Goal: Task Accomplishment & Management: Manage account settings

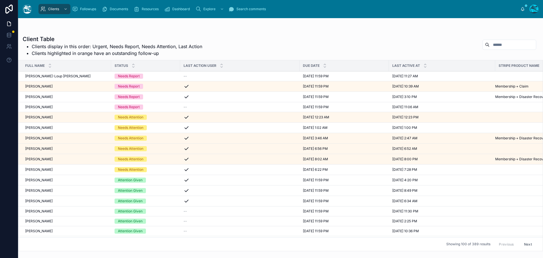
click at [59, 179] on div "[PERSON_NAME] [PERSON_NAME]" at bounding box center [66, 180] width 83 height 5
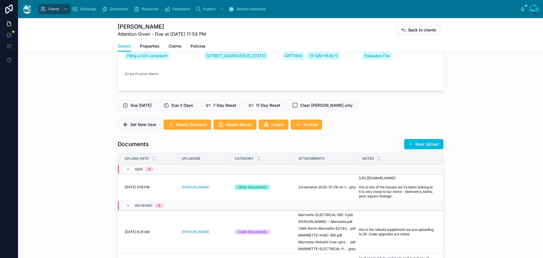
scroll to position [141, 0]
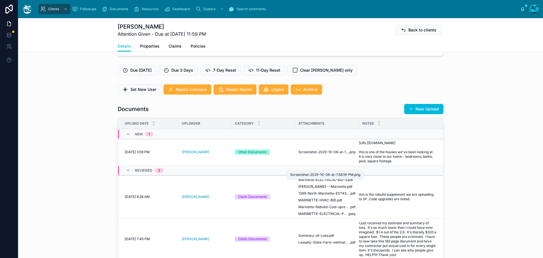
click at [326, 154] on span "Screenshot-2025-10-06-at-1.58.19-PM" at bounding box center [323, 152] width 50 height 5
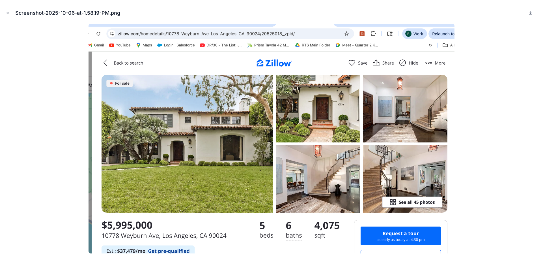
click at [7, 12] on icon "Close modal" at bounding box center [8, 13] width 4 height 4
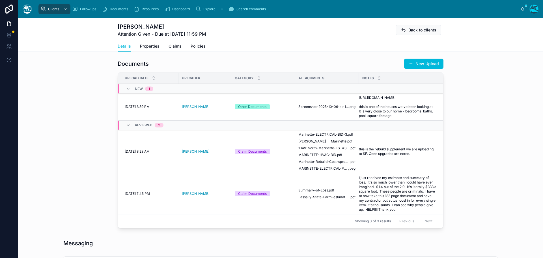
scroll to position [198, 0]
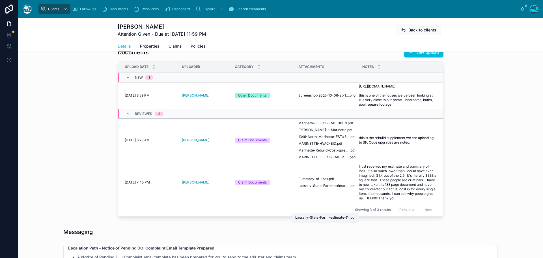
click at [310, 188] on span "Lassally-State-Farm-estimate-(1)" at bounding box center [323, 185] width 51 height 5
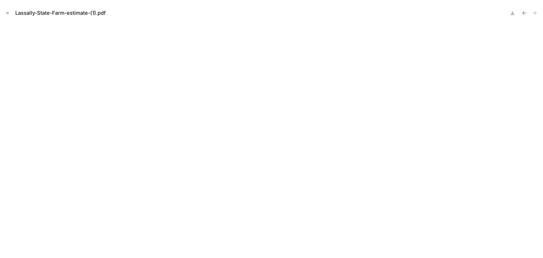
click at [8, 12] on icon "Close modal" at bounding box center [8, 13] width 4 height 4
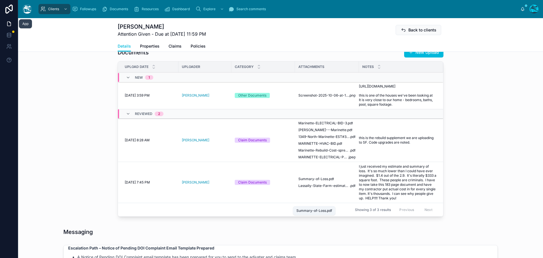
click at [321, 181] on span "Summary-of-Loss" at bounding box center [313, 178] width 30 height 5
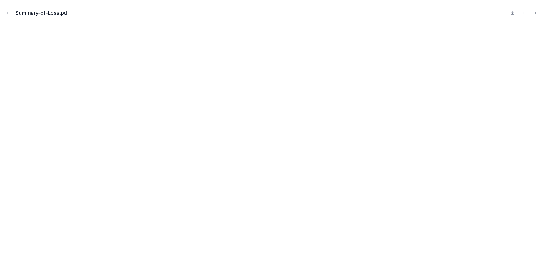
click at [8, 13] on icon "Close modal" at bounding box center [8, 13] width 2 height 2
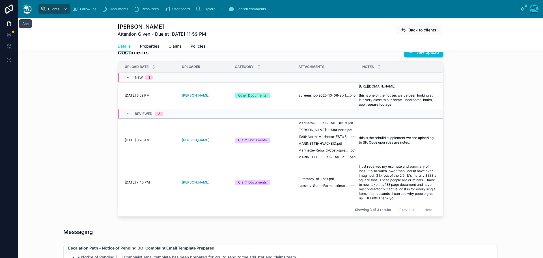
click at [0, 0] on icon at bounding box center [0, 0] width 0 height 0
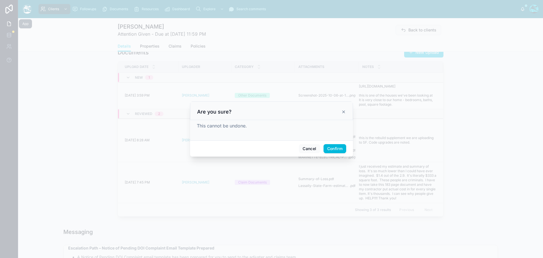
click at [332, 148] on button "Confirm" at bounding box center [334, 148] width 23 height 9
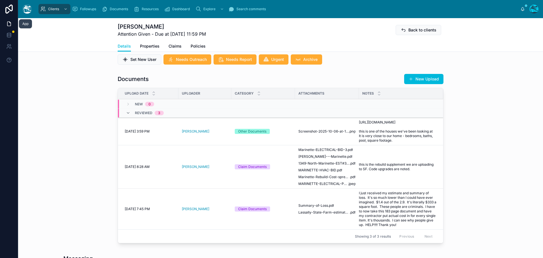
scroll to position [170, 0]
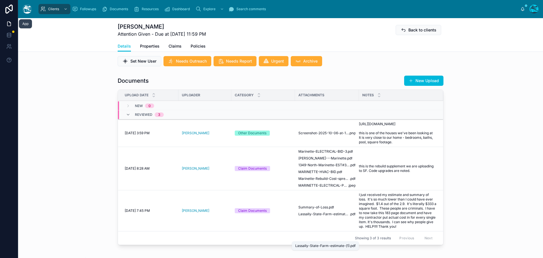
click at [324, 216] on span "Lassally-State-Farm-estimate-(1)" at bounding box center [323, 213] width 51 height 5
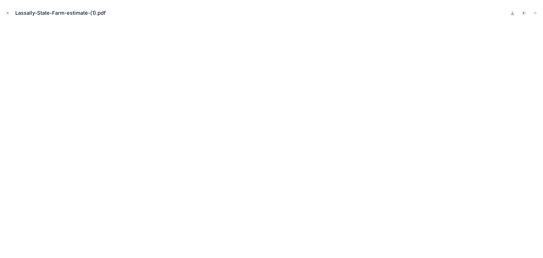
click at [511, 12] on icon at bounding box center [512, 13] width 5 height 5
click at [7, 12] on icon "Close modal" at bounding box center [8, 13] width 4 height 4
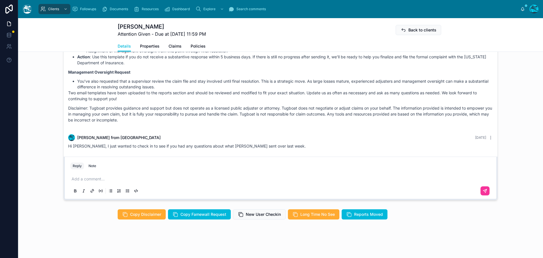
scroll to position [452, 0]
click at [87, 181] on p at bounding box center [282, 179] width 420 height 6
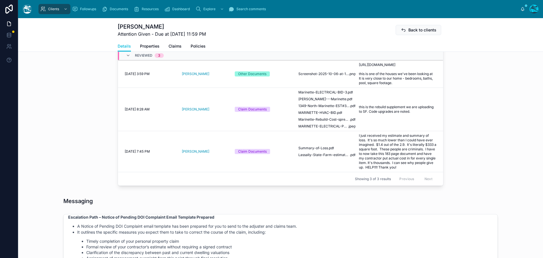
scroll to position [198, 0]
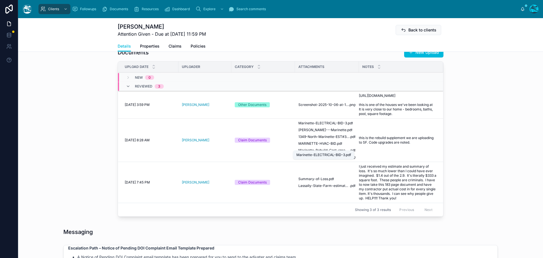
click at [327, 125] on span "Marinette-ELECTRICAL-BID-3" at bounding box center [322, 123] width 49 height 5
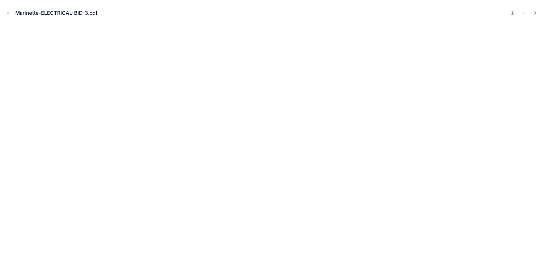
click at [534, 12] on icon "Next file" at bounding box center [534, 13] width 6 height 6
click at [535, 13] on icon "Next file" at bounding box center [534, 13] width 6 height 6
click at [533, 12] on icon "Next file" at bounding box center [534, 13] width 6 height 6
click at [535, 11] on icon "Next file" at bounding box center [534, 13] width 6 height 6
click at [534, 12] on icon "Next file" at bounding box center [534, 13] width 6 height 6
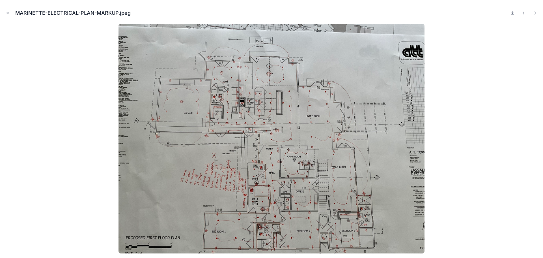
click at [8, 12] on icon "Close modal" at bounding box center [8, 13] width 4 height 4
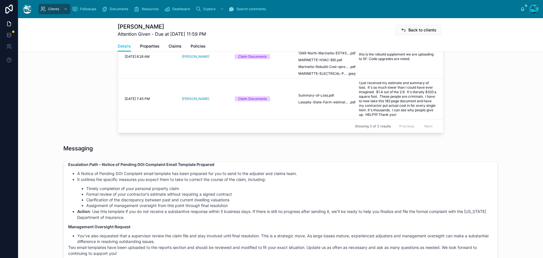
scroll to position [283, 0]
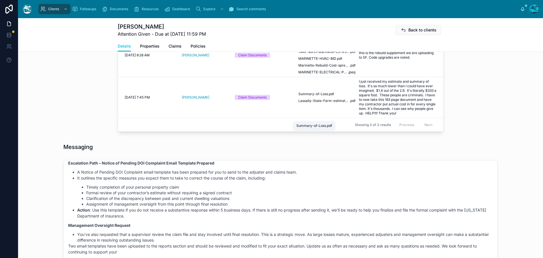
click at [316, 96] on span "Summary-of-Loss" at bounding box center [313, 94] width 30 height 5
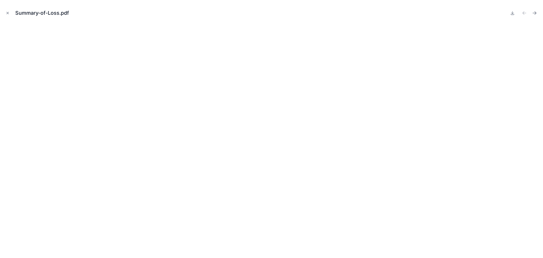
click at [7, 13] on icon "Close modal" at bounding box center [8, 13] width 2 height 2
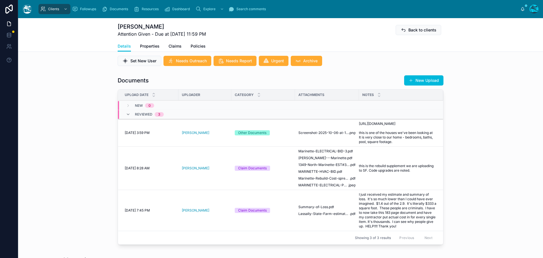
scroll to position [170, 0]
click at [418, 85] on button "New Upload" at bounding box center [423, 80] width 39 height 10
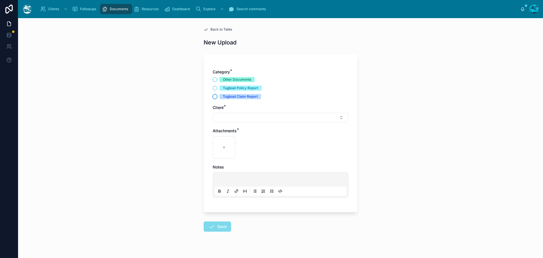
click at [213, 97] on button "Tugboat Claim Report" at bounding box center [215, 96] width 5 height 5
click at [222, 118] on button "Select Button" at bounding box center [281, 118] width 136 height 10
drag, startPoint x: 263, startPoint y: 130, endPoint x: 238, endPoint y: 132, distance: 25.5
click at [238, 132] on div "****" at bounding box center [278, 129] width 81 height 10
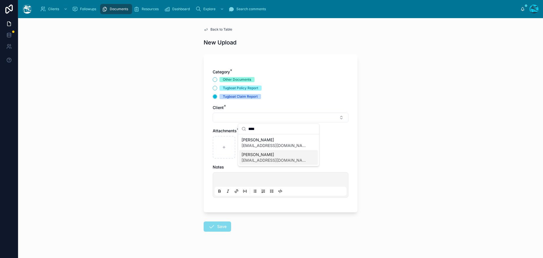
type input "****"
click at [248, 157] on span "[EMAIL_ADDRESS][DOMAIN_NAME]" at bounding box center [274, 160] width 67 height 6
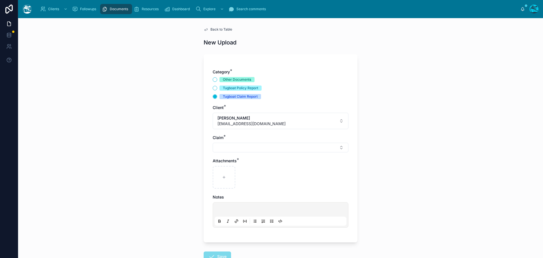
click at [225, 148] on button "Select Button" at bounding box center [281, 147] width 136 height 10
click at [251, 170] on span "Palisades Fire" at bounding box center [253, 170] width 25 height 6
click at [228, 174] on div at bounding box center [224, 178] width 23 height 23
type input "**********"
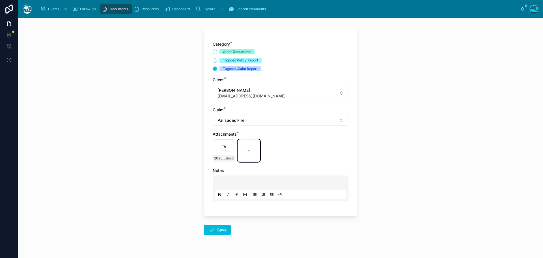
scroll to position [28, 0]
click at [209, 230] on icon at bounding box center [211, 229] width 7 height 7
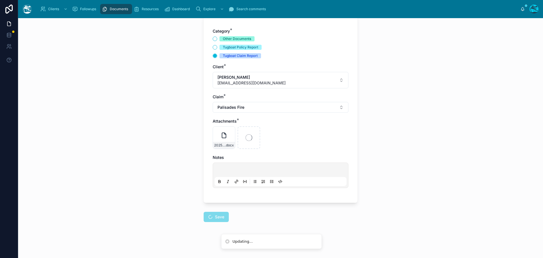
scroll to position [41, 0]
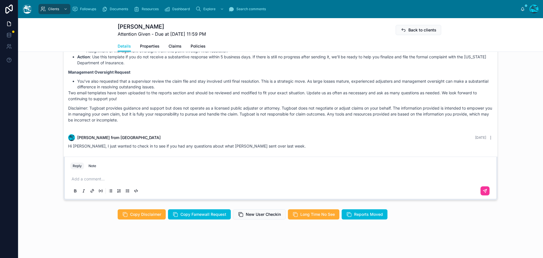
scroll to position [469, 0]
click at [85, 180] on p at bounding box center [282, 179] width 420 height 6
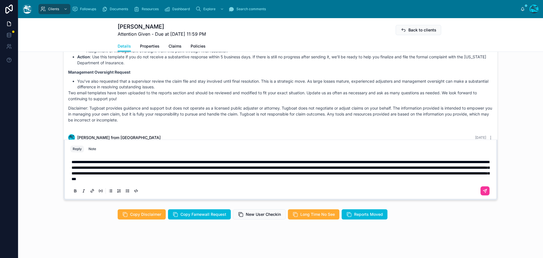
scroll to position [447, 0]
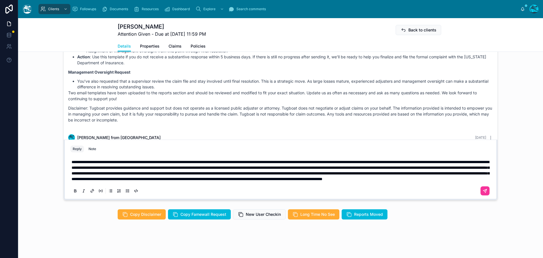
click at [296, 181] on span at bounding box center [281, 170] width 418 height 21
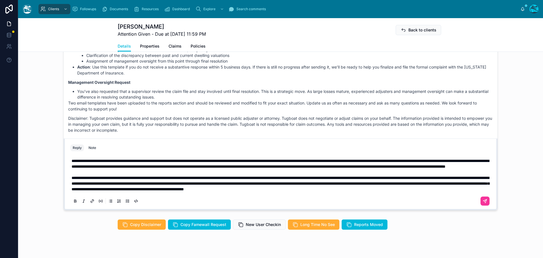
scroll to position [430, 0]
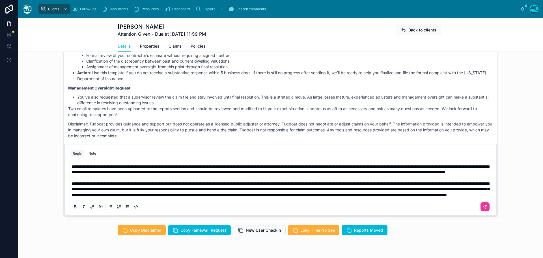
click at [418, 197] on p "**********" at bounding box center [282, 188] width 420 height 17
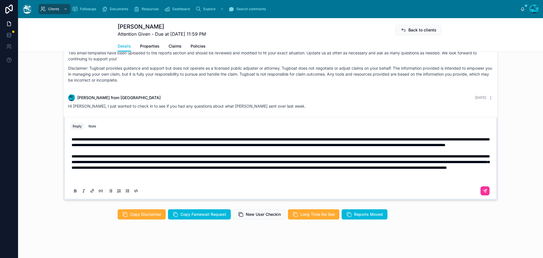
scroll to position [469, 0]
click at [407, 179] on p at bounding box center [282, 179] width 420 height 6
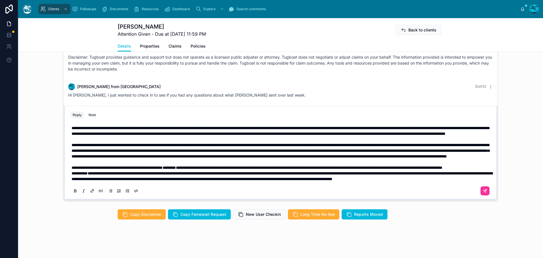
click at [156, 170] on p "**********" at bounding box center [282, 168] width 420 height 6
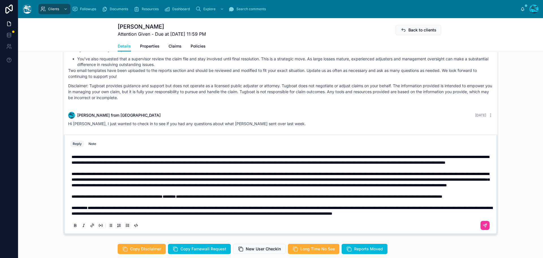
scroll to position [413, 0]
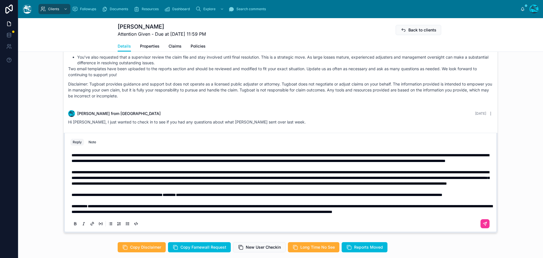
click at [72, 157] on span "**********" at bounding box center [280, 158] width 417 height 10
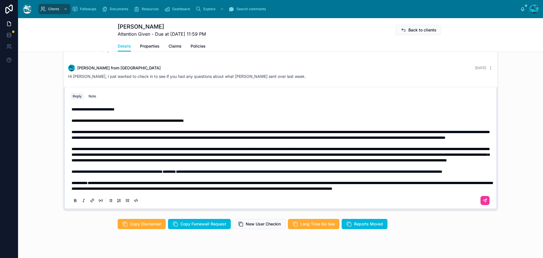
scroll to position [469, 0]
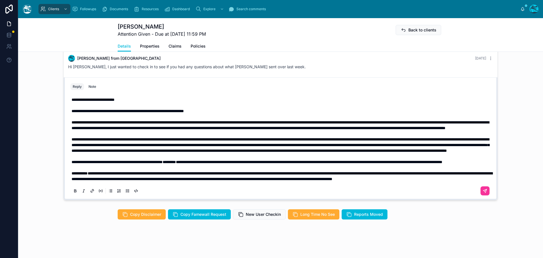
click at [483, 191] on icon at bounding box center [485, 190] width 5 height 5
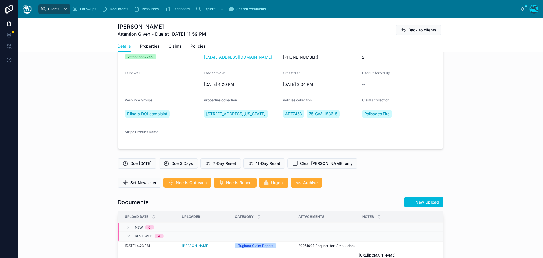
scroll to position [57, 0]
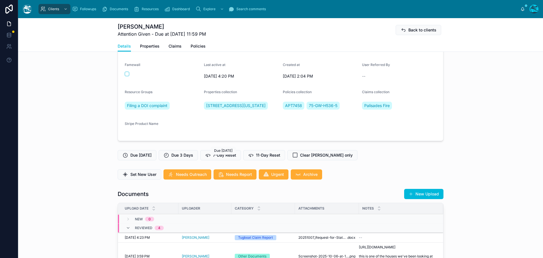
click at [231, 158] on span "7-Day Reset" at bounding box center [224, 155] width 23 height 6
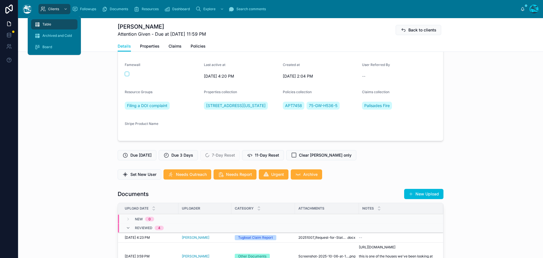
drag, startPoint x: 46, startPoint y: 25, endPoint x: 49, endPoint y: 25, distance: 3.4
click at [46, 25] on span "Table" at bounding box center [46, 24] width 9 height 5
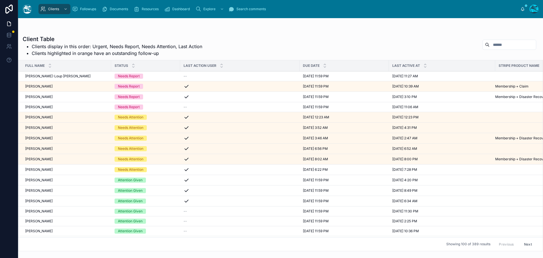
click at [66, 117] on div "[PERSON_NAME] [PERSON_NAME]" at bounding box center [66, 117] width 83 height 5
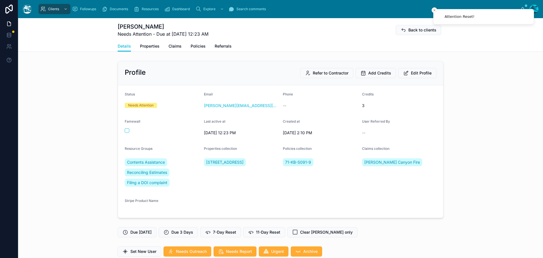
scroll to position [2093, 0]
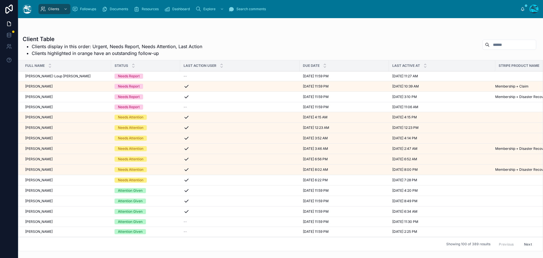
click at [47, 115] on div "Trevor Welch Trevor Welch" at bounding box center [66, 117] width 83 height 5
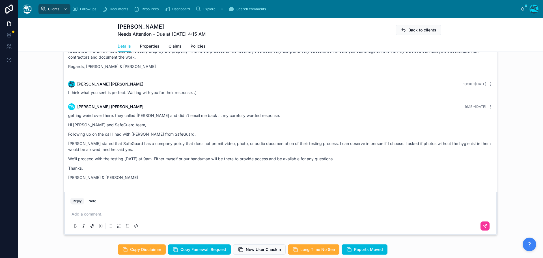
scroll to position [509, 0]
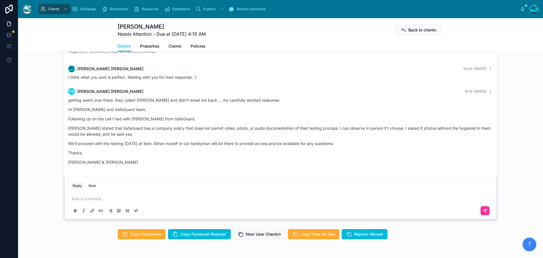
click at [86, 197] on p at bounding box center [282, 199] width 420 height 6
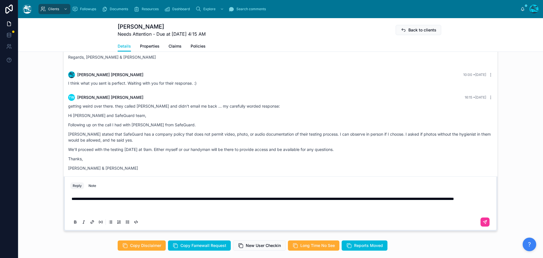
scroll to position [492, 0]
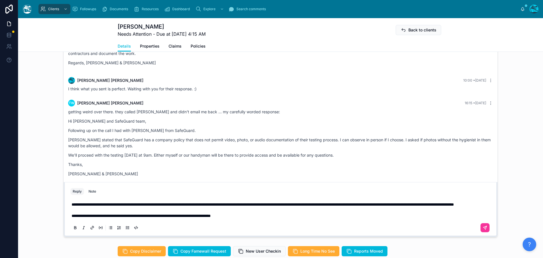
click at [483, 226] on icon at bounding box center [485, 227] width 5 height 5
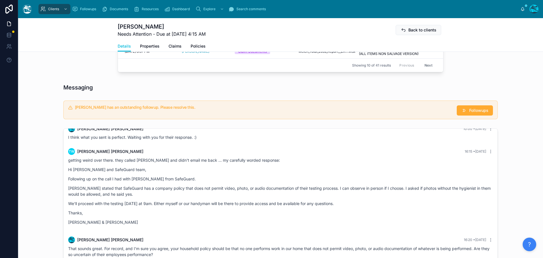
scroll to position [379, 0]
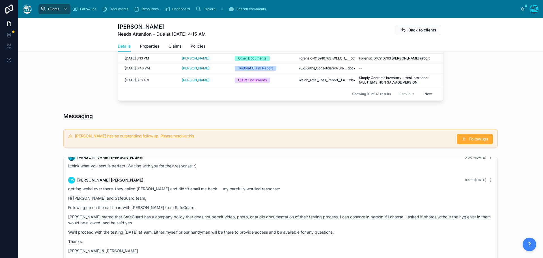
click at [472, 139] on span "Followups" at bounding box center [478, 139] width 19 height 6
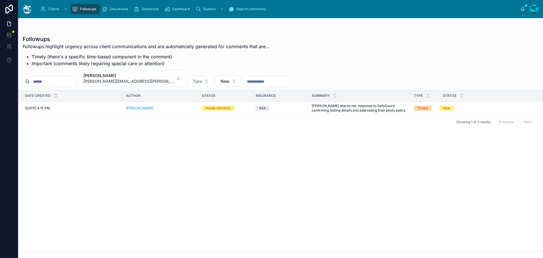
click at [0, 0] on span "Resolve" at bounding box center [0, 0] width 0 height 0
click at [48, 9] on span "Clients" at bounding box center [53, 9] width 11 height 5
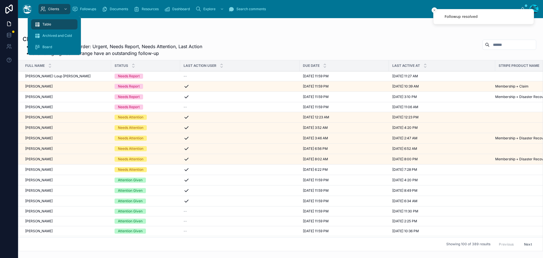
click at [48, 25] on span "Table" at bounding box center [46, 24] width 9 height 5
